Goal: Information Seeking & Learning: Learn about a topic

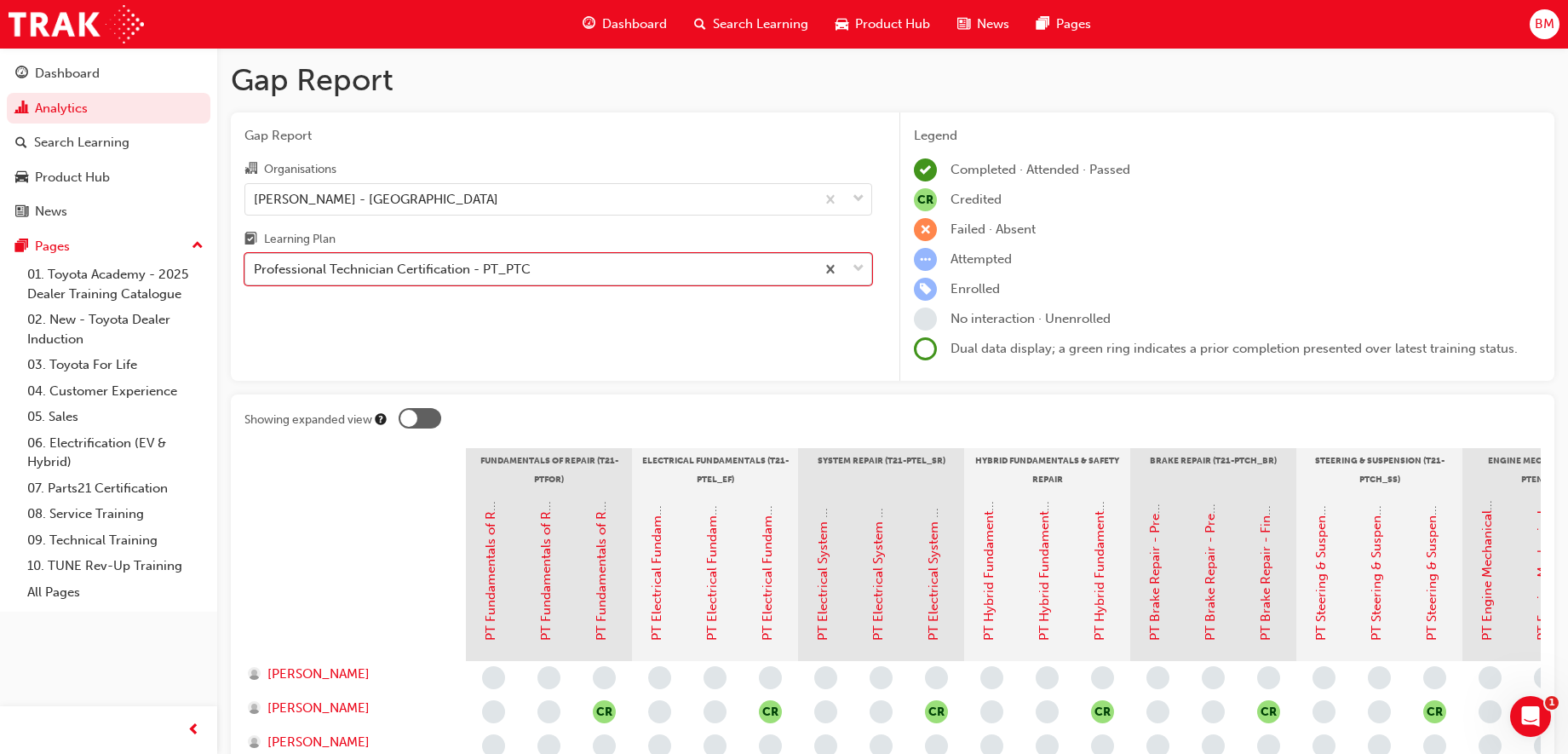
click at [488, 269] on div "Professional Technician Certification - PT_PTC" at bounding box center [392, 270] width 277 height 19
click at [256, 269] on input "Learning Plan option Professional Technician Certification - PT_PTC, selected. …" at bounding box center [255, 269] width 2 height 15
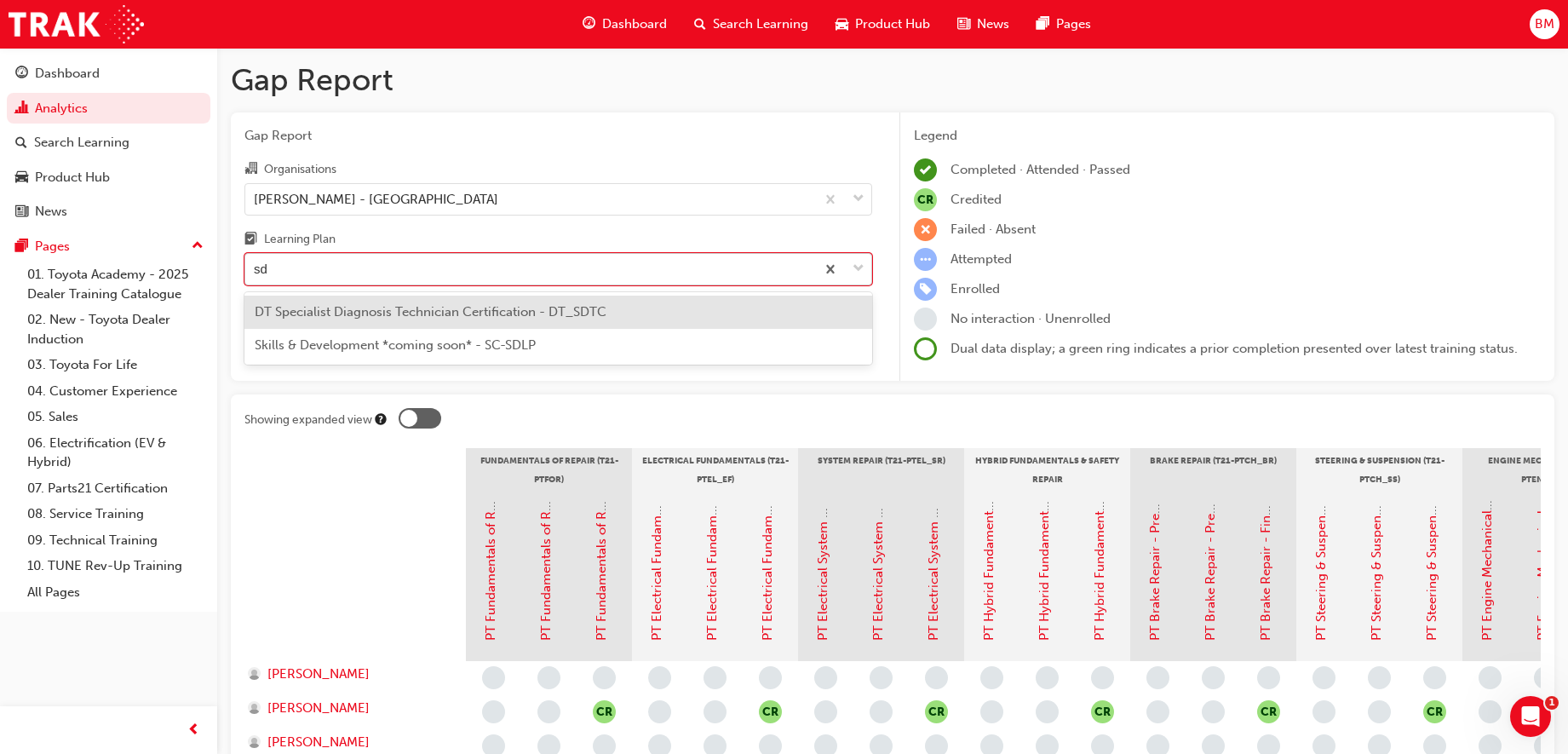
type input "sdt"
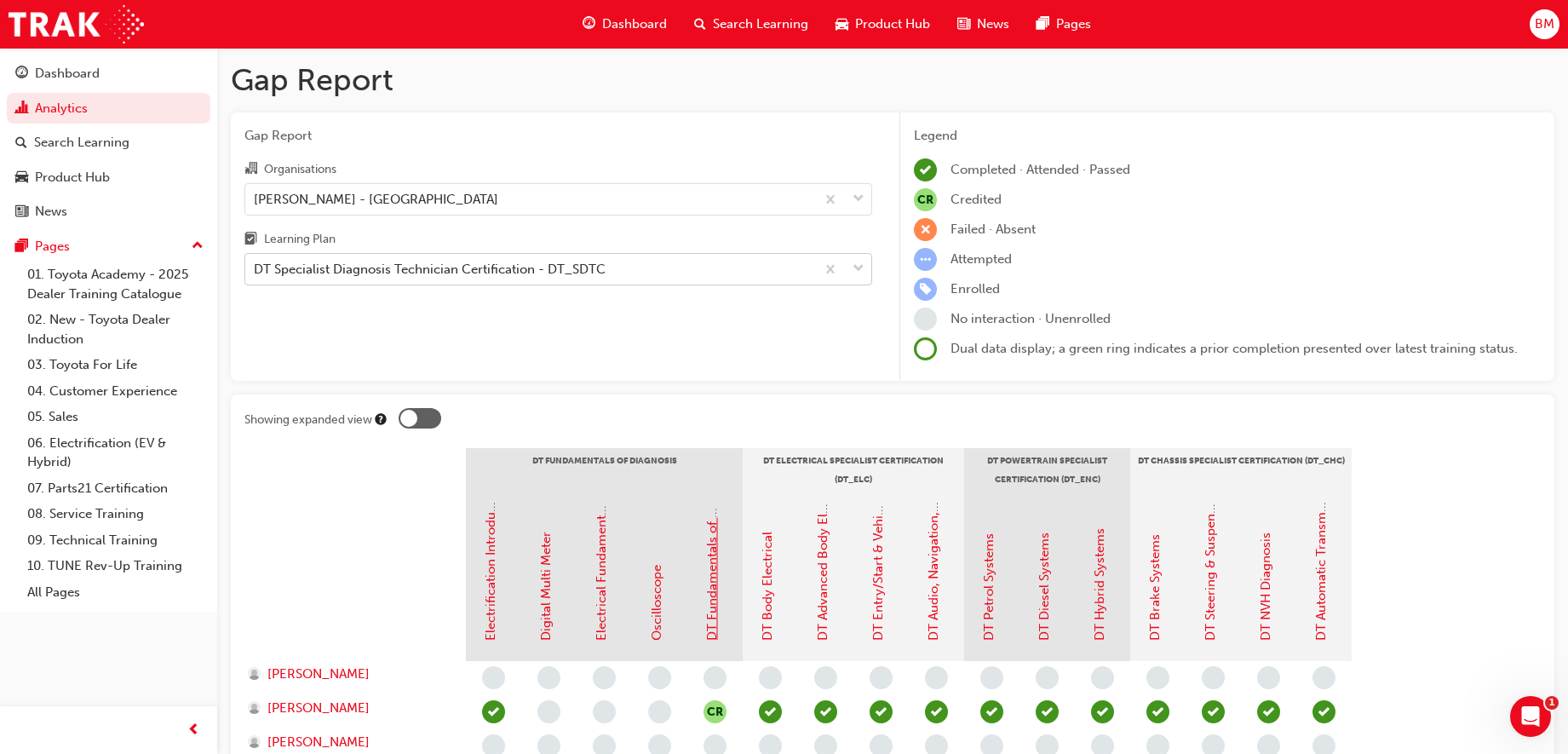
click at [713, 602] on link "DT Fundamentals of Diagnosis" at bounding box center [712, 550] width 16 height 180
